Goal: Find contact information: Find contact information

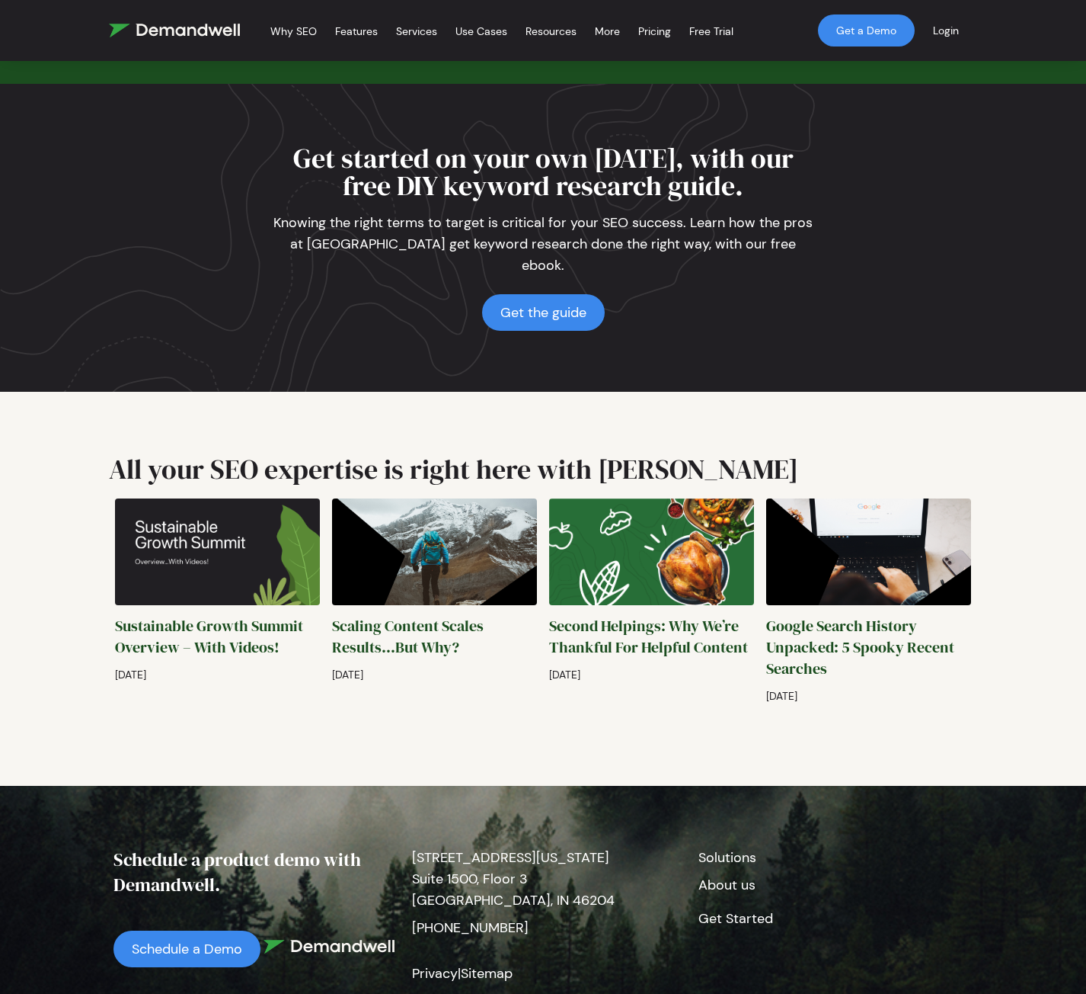
scroll to position [3358, 0]
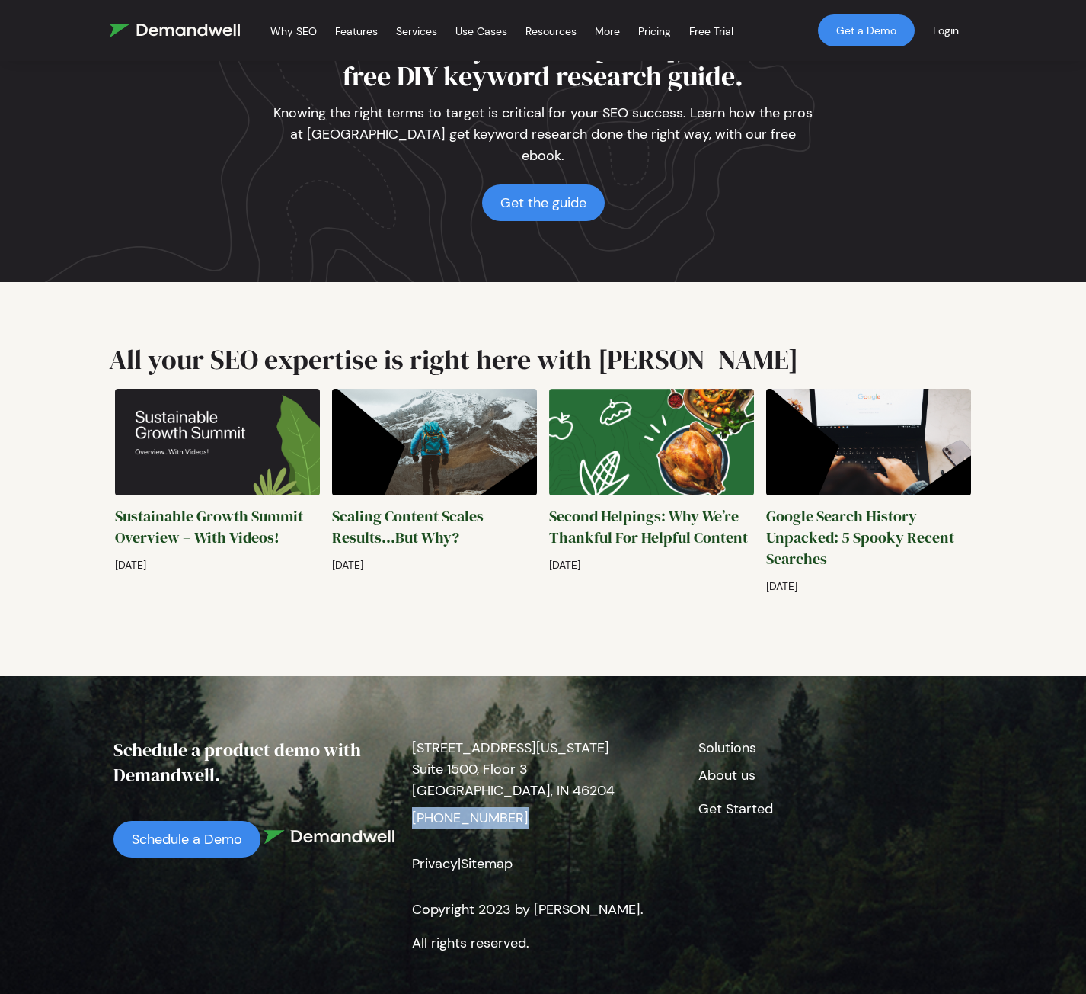
drag, startPoint x: 530, startPoint y: 789, endPoint x: 409, endPoint y: 782, distance: 121.3
click at [409, 782] on div "[STREET_ADDRESS][US_STATE] (317) 660-5437 Privacy | Sitemap Copyright 2023 by D…" at bounding box center [543, 848] width 286 height 222
copy p "[PHONE_NUMBER]"
click at [898, 794] on p "Get Started" at bounding box center [830, 809] width 262 height 34
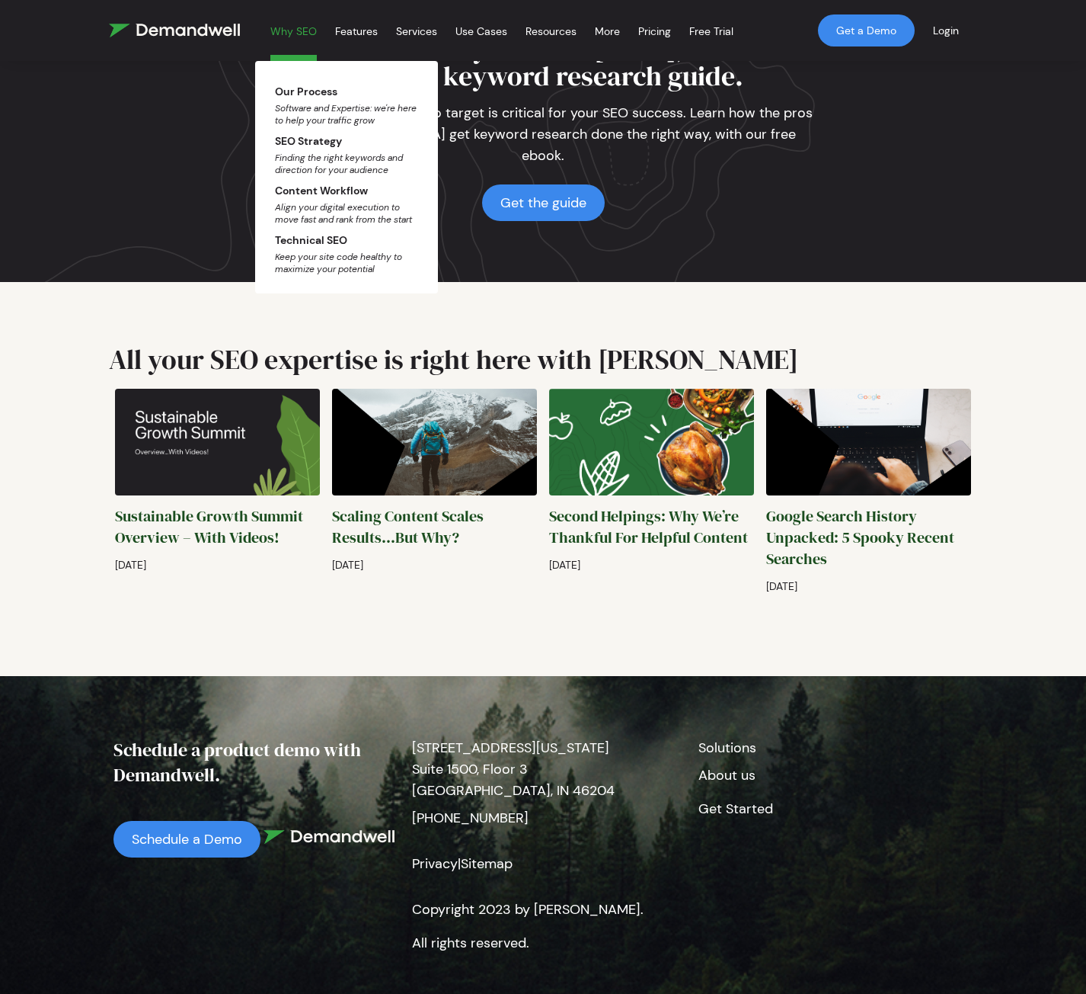
click at [289, 31] on link "Why SEO" at bounding box center [293, 33] width 46 height 55
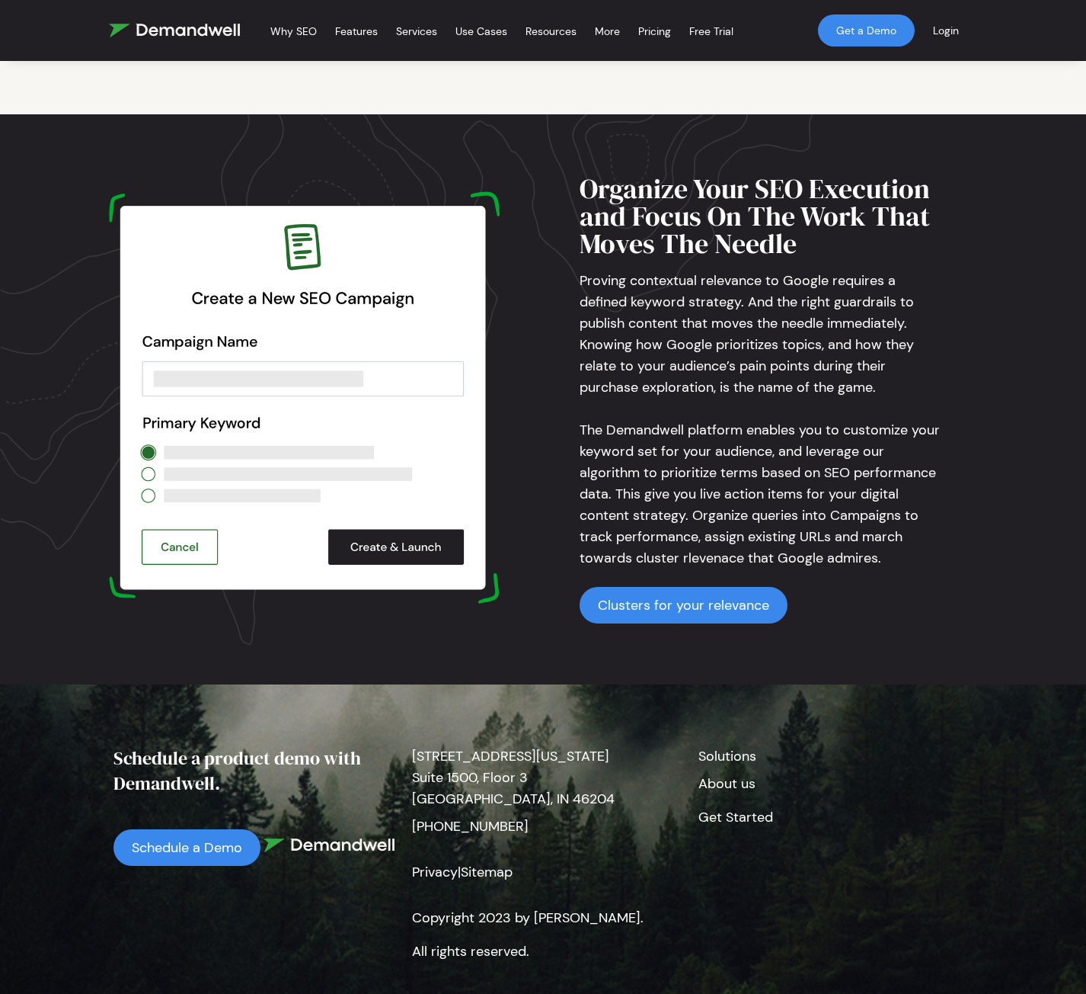
scroll to position [3025, 0]
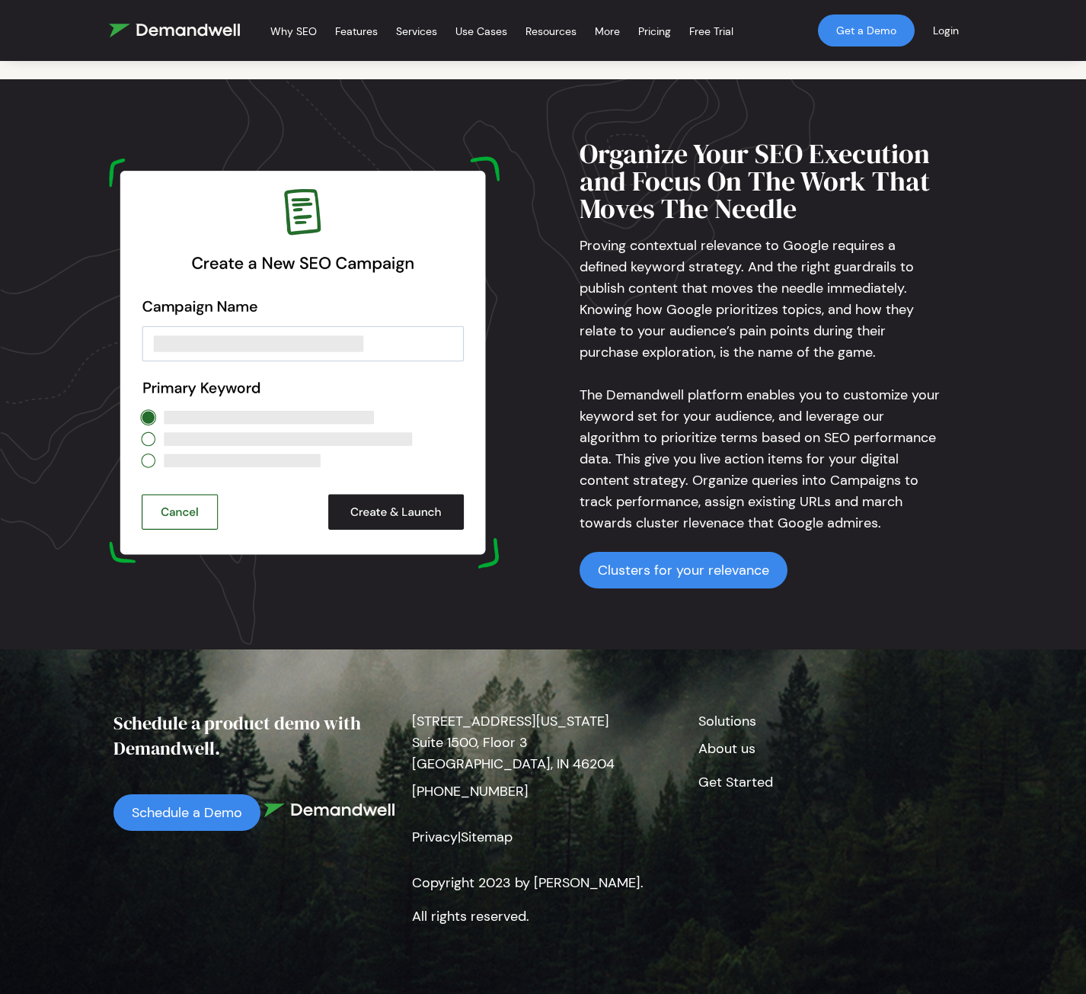
click at [722, 744] on link "About us" at bounding box center [727, 748] width 57 height 18
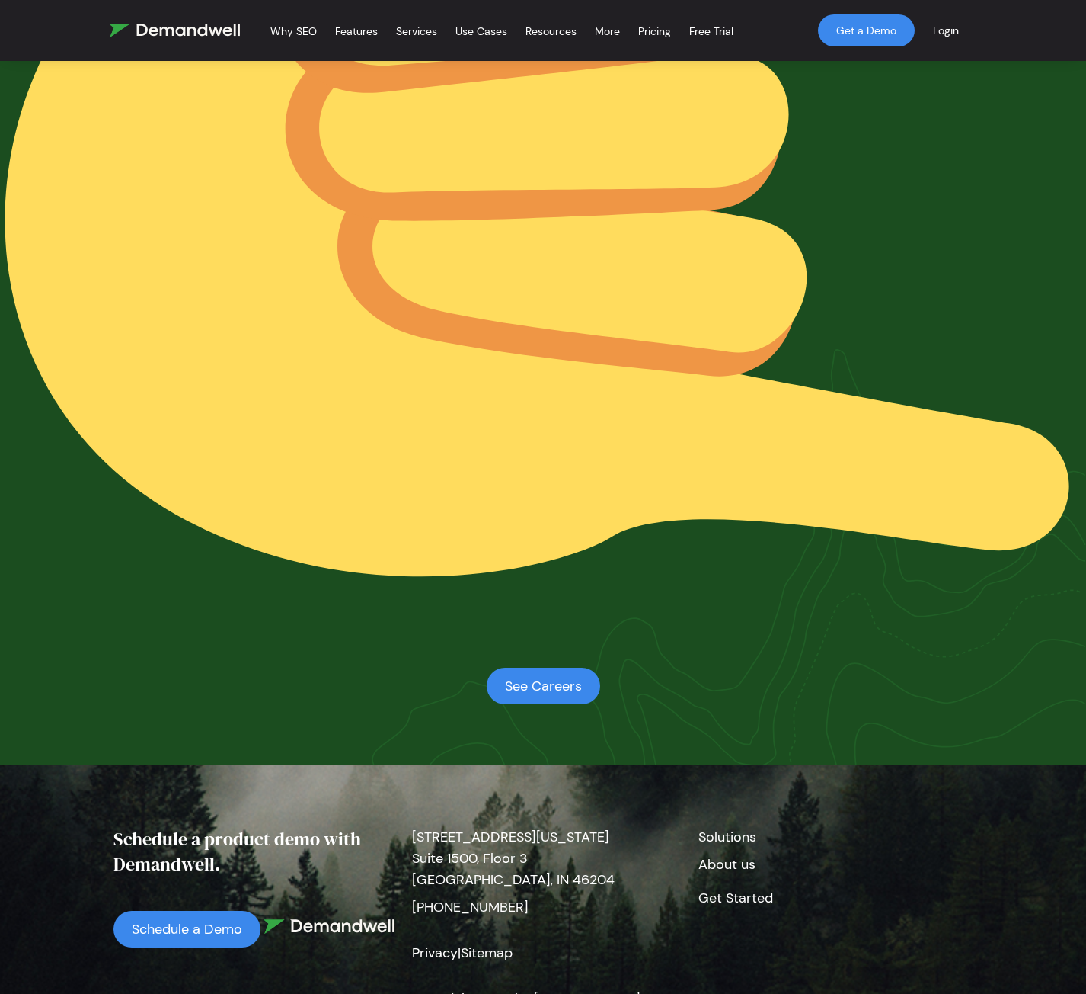
scroll to position [2759, 0]
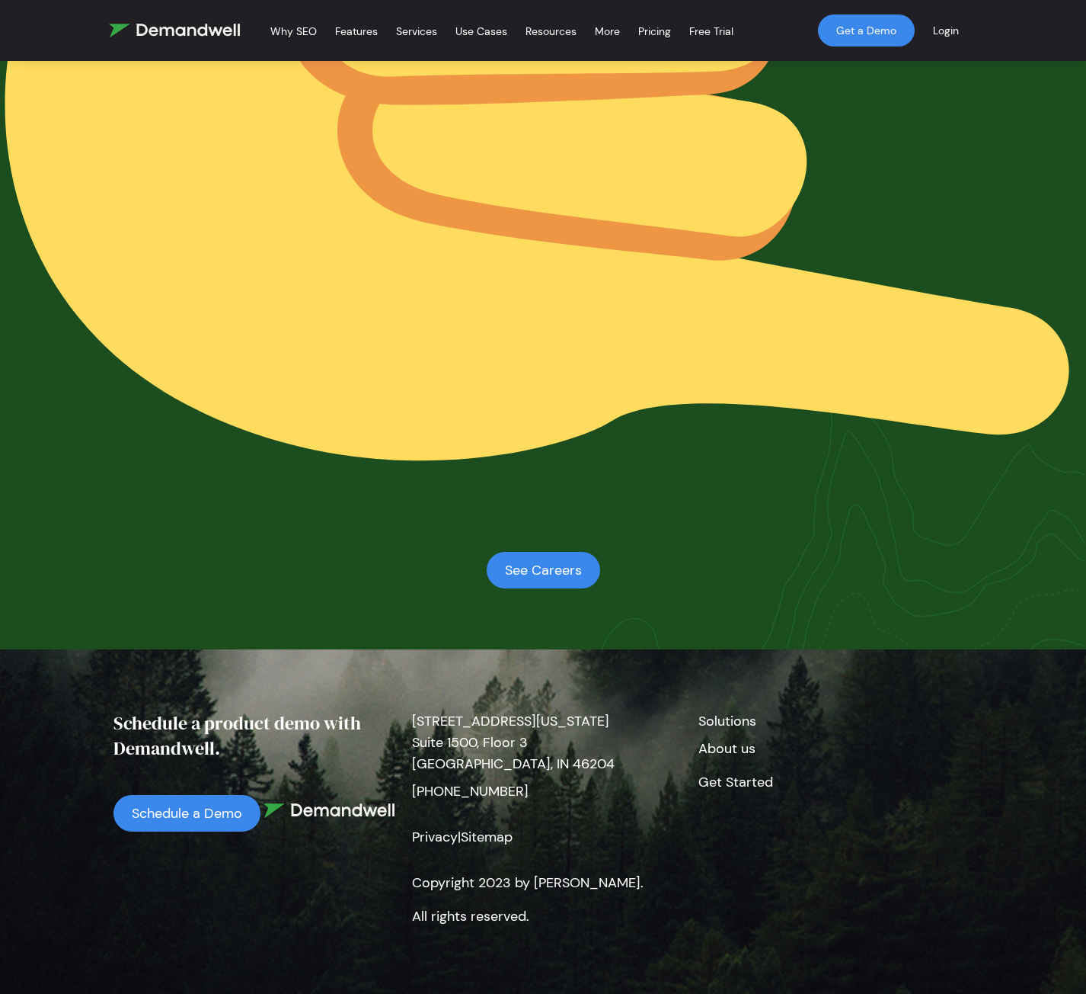
click at [168, 27] on img at bounding box center [174, 31] width 131 height 14
